Goal: Find specific page/section: Find specific page/section

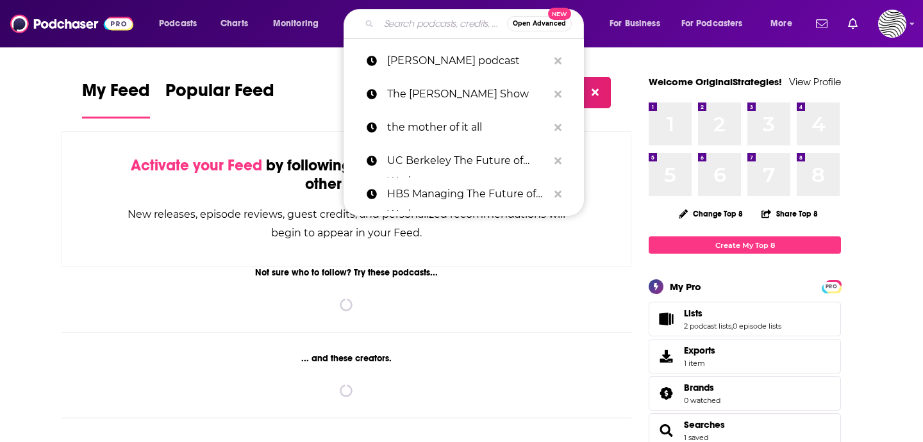
click at [409, 24] on input "Search podcasts, credits, & more..." at bounding box center [443, 23] width 128 height 21
paste input "Student Affairs Now"
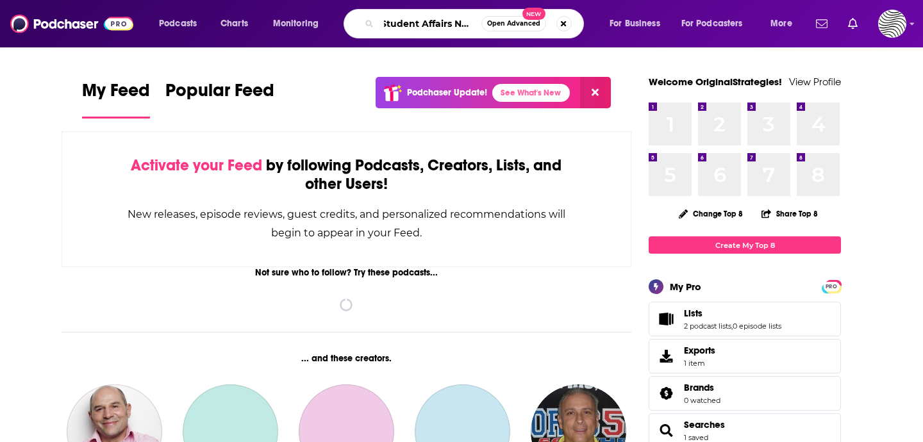
type input "Student Affairs Now"
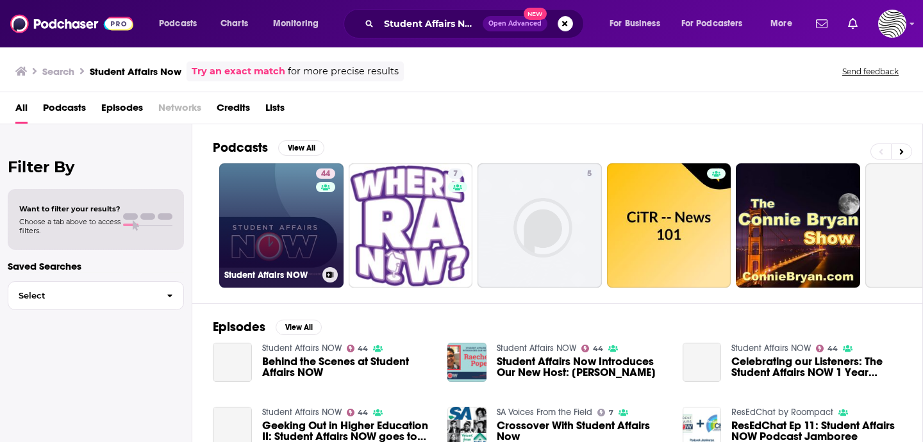
click at [289, 226] on link "44 Student Affairs NOW" at bounding box center [281, 225] width 124 height 124
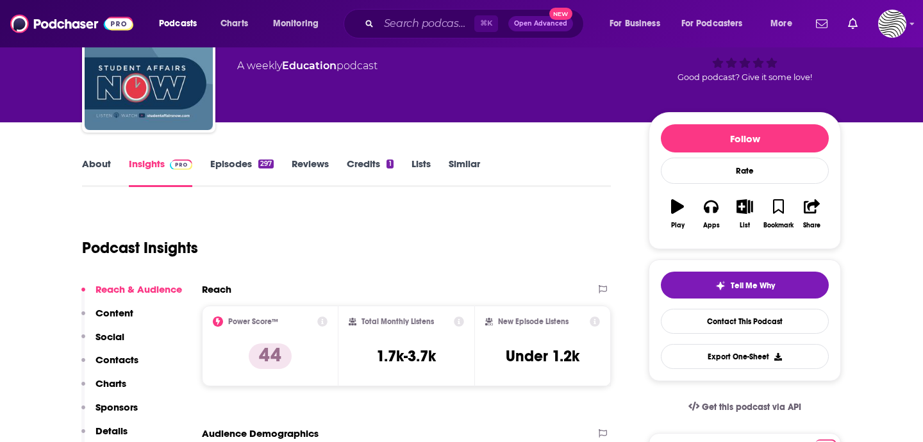
scroll to position [124, 0]
